Goal: Task Accomplishment & Management: Use online tool/utility

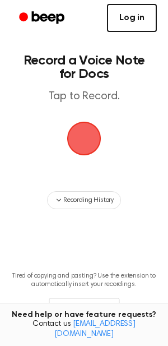
click at [144, 16] on link "Log in" at bounding box center [132, 18] width 50 height 28
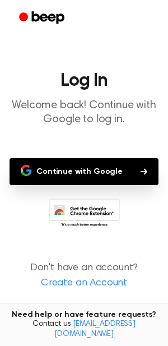
click at [107, 179] on button "Continue with Google" at bounding box center [84, 171] width 149 height 27
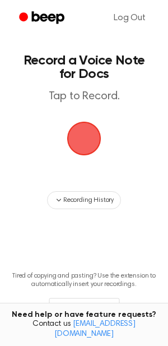
click at [90, 147] on span "button" at bounding box center [84, 138] width 40 height 40
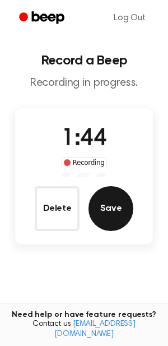
click at [116, 204] on button "Save" at bounding box center [111, 208] width 45 height 45
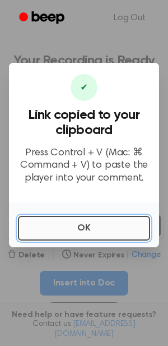
click at [106, 227] on button "OK" at bounding box center [84, 228] width 133 height 25
